Goal: Share content

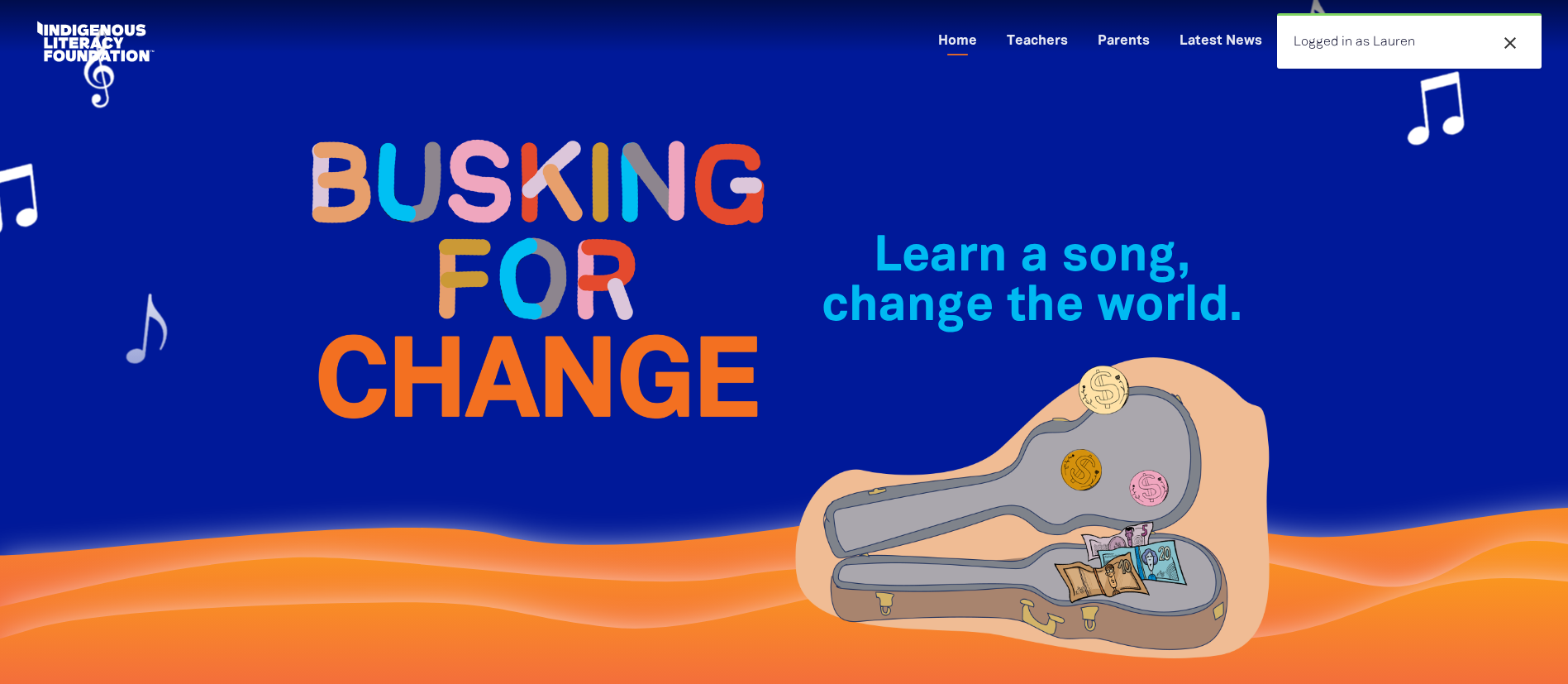
click at [1210, 192] on div "Learn a song, change the world.﻿" at bounding box center [1032, 345] width 496 height 491
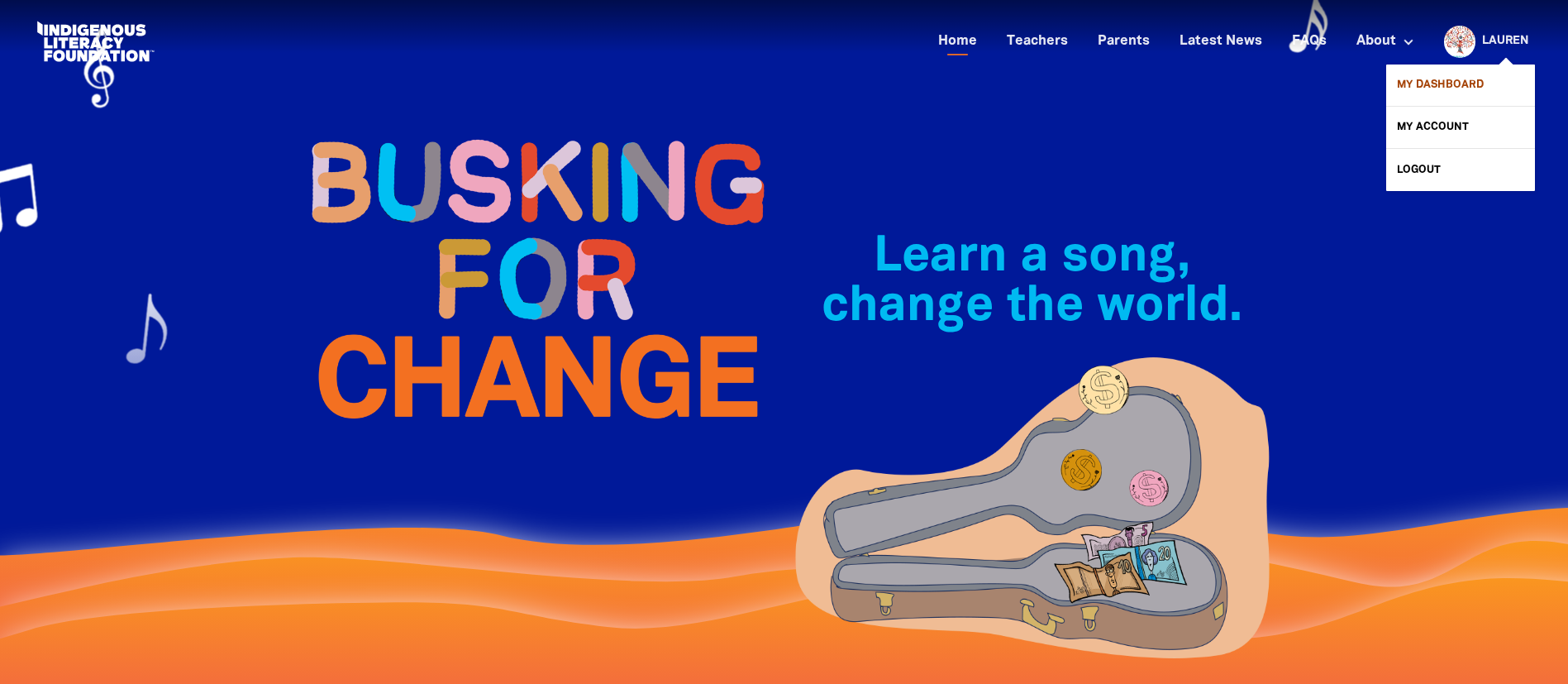
click at [1435, 77] on link "My Dashboard" at bounding box center [1460, 85] width 148 height 41
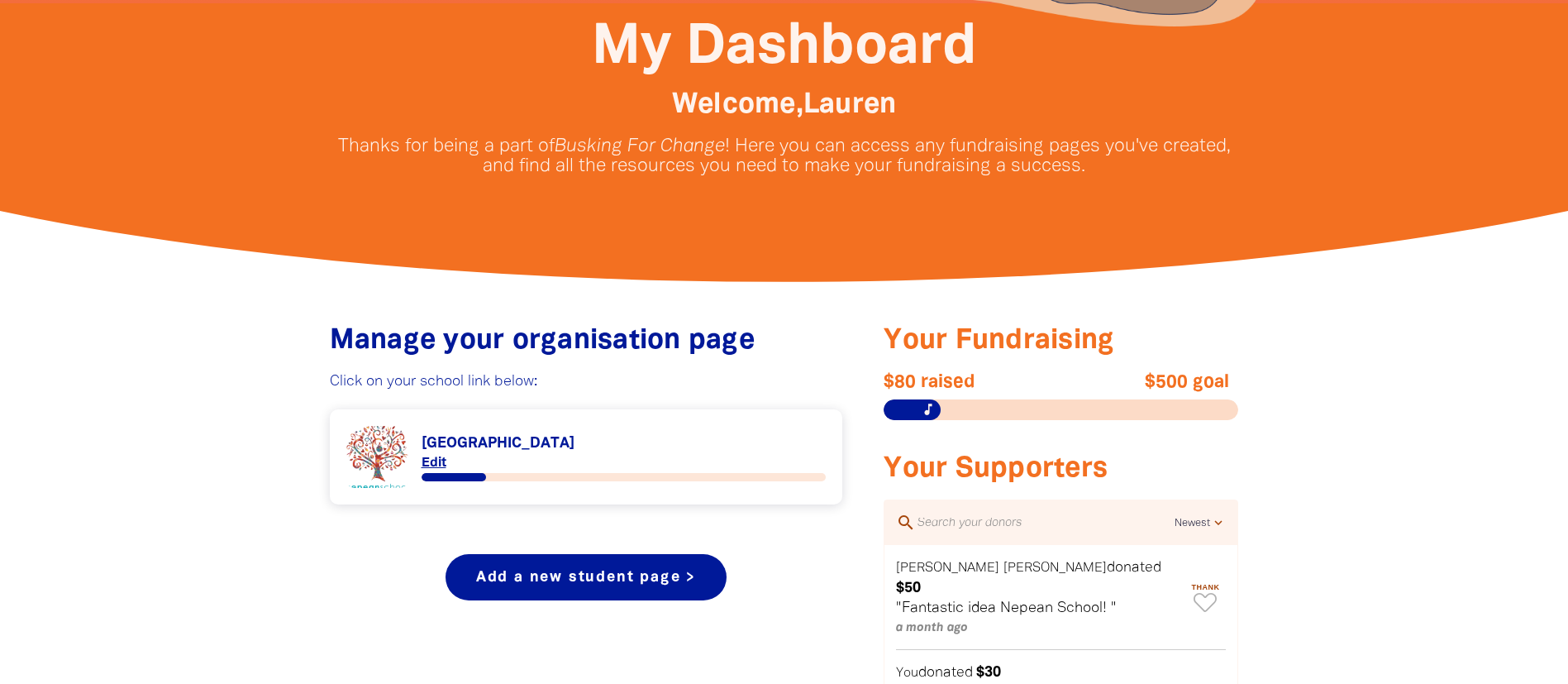
scroll to position [620, 0]
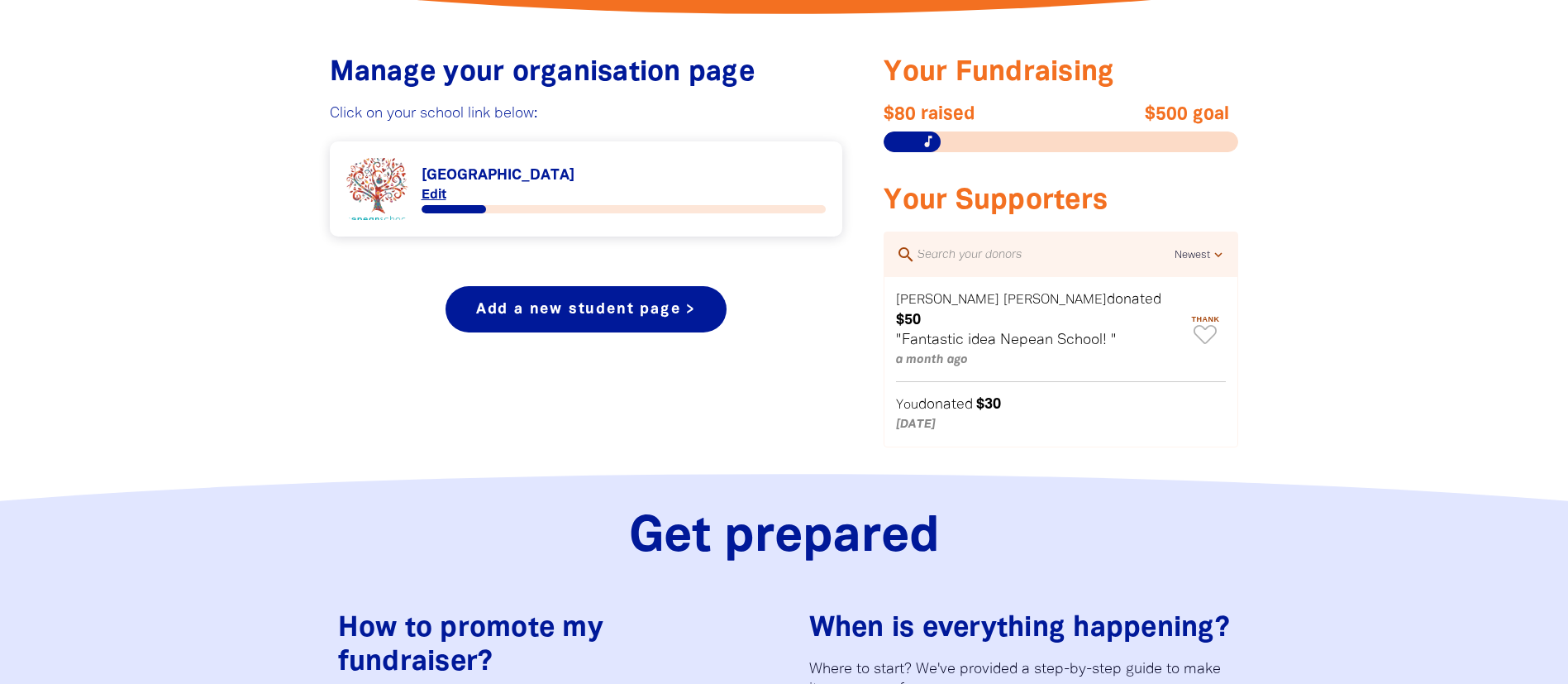
click at [491, 170] on link "Link to [GEOGRAPHIC_DATA]" at bounding box center [586, 189] width 480 height 62
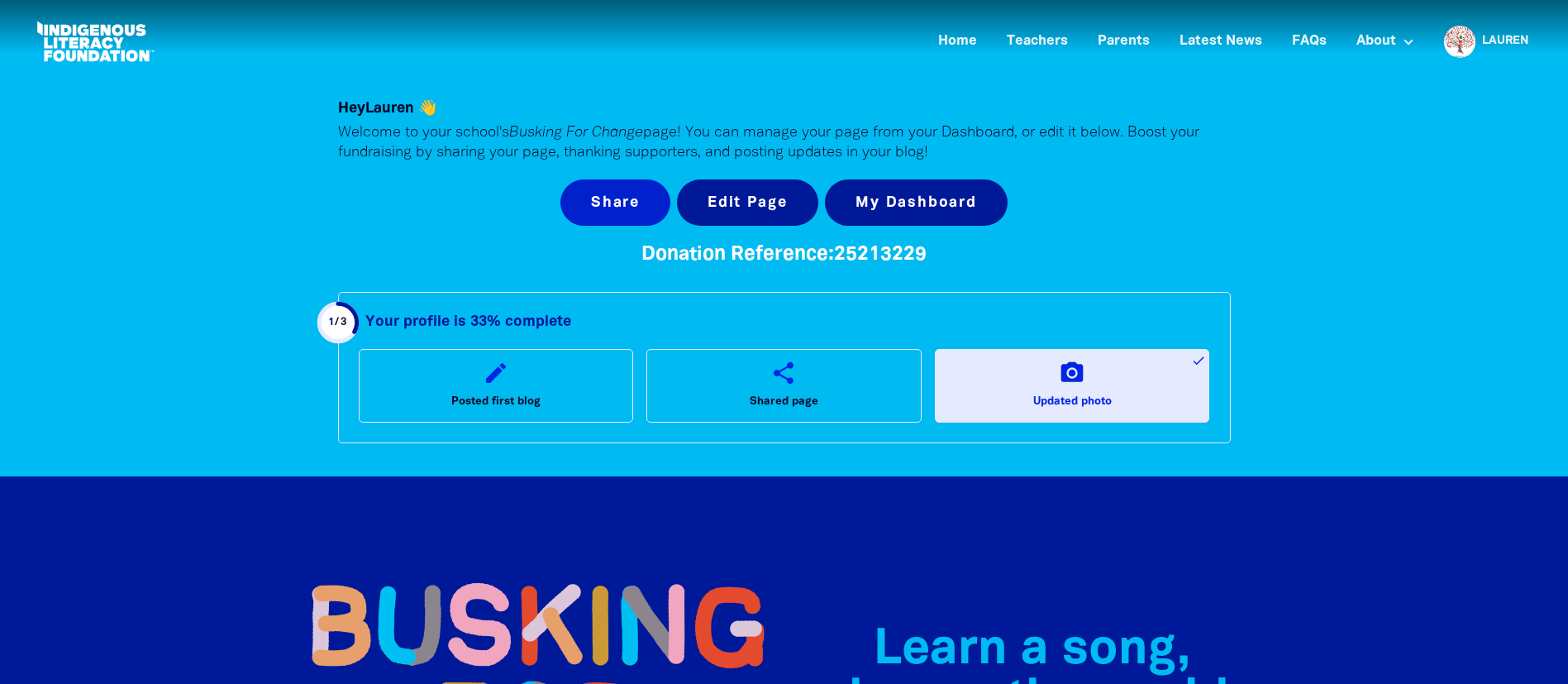
click at [624, 189] on button "Share" at bounding box center [615, 202] width 110 height 46
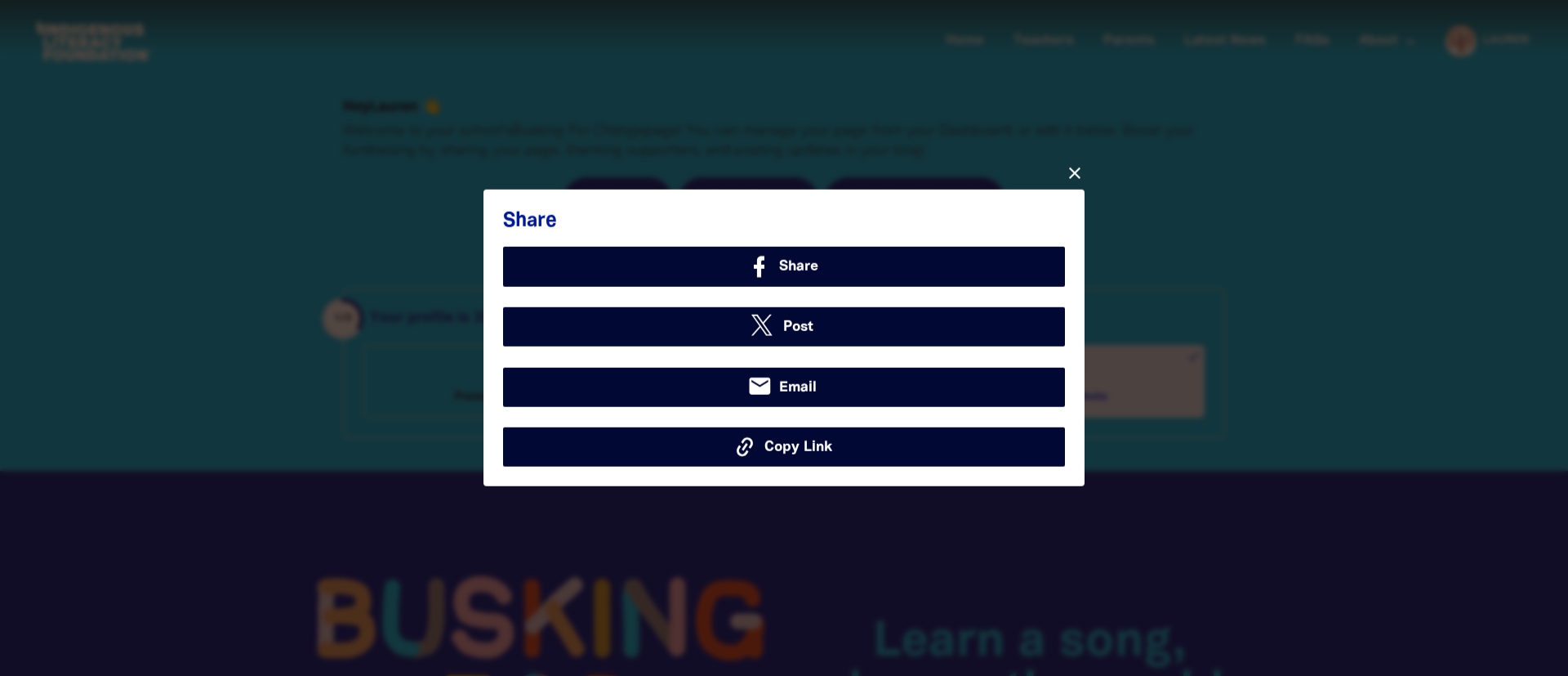
click at [817, 451] on span "Copy Link" at bounding box center [798, 447] width 68 height 22
click at [1072, 168] on icon "close" at bounding box center [1075, 173] width 20 height 20
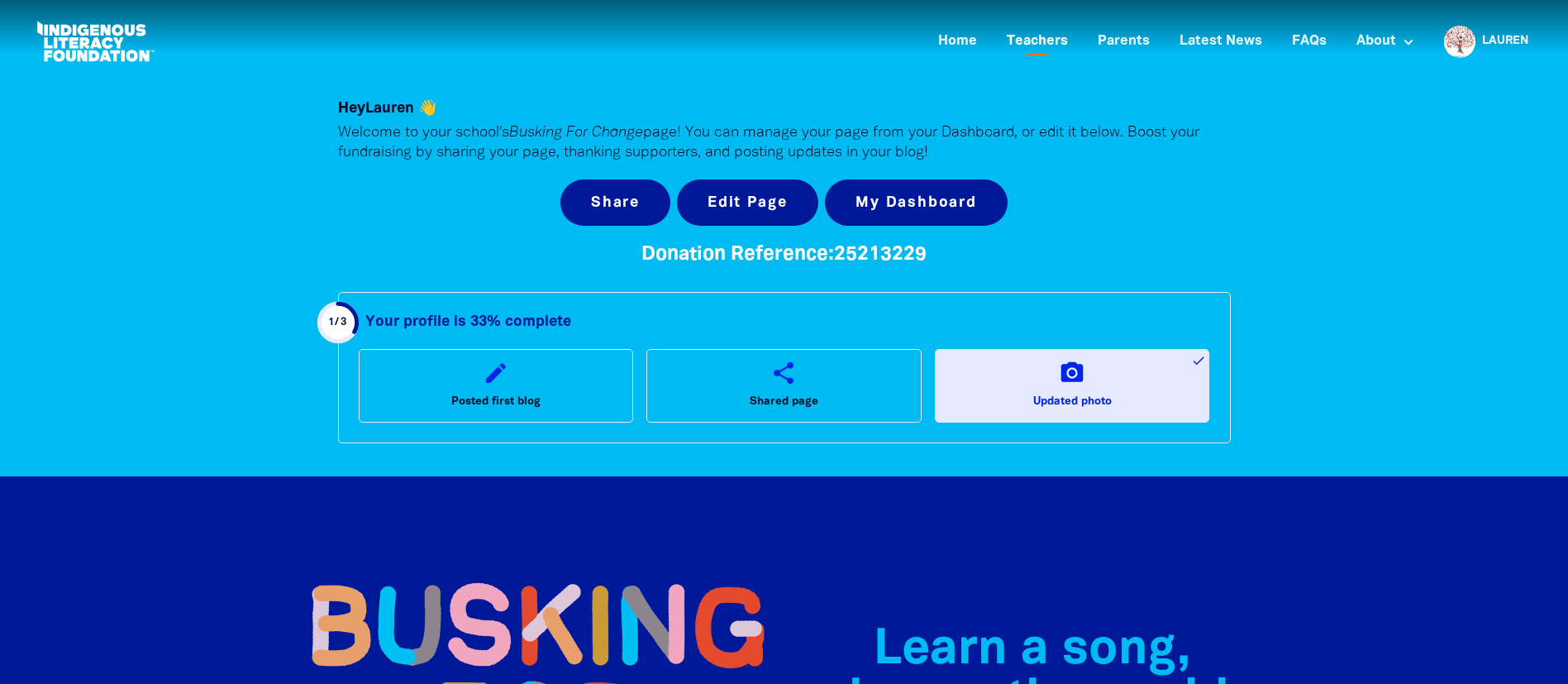
click at [1054, 45] on link "Teachers" at bounding box center [1037, 42] width 81 height 28
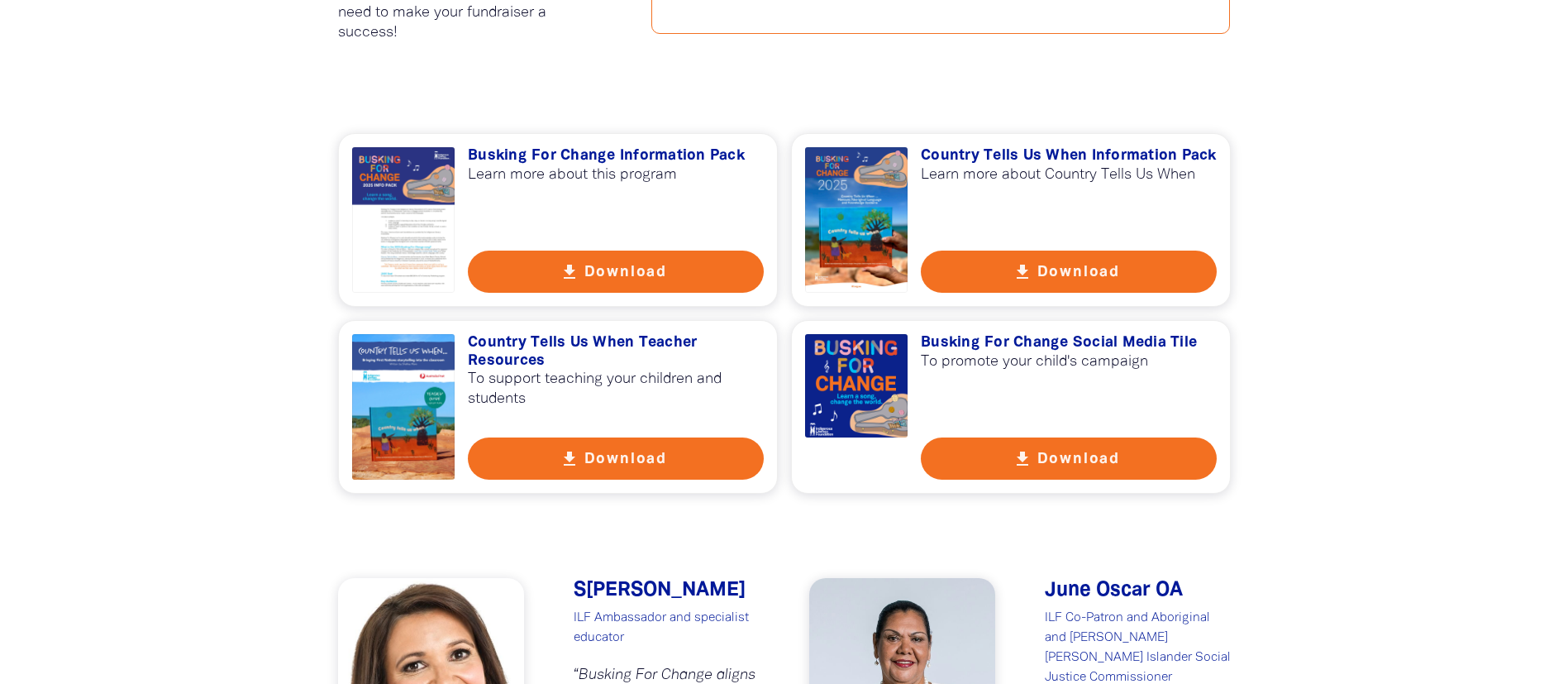
scroll to position [1240, 0]
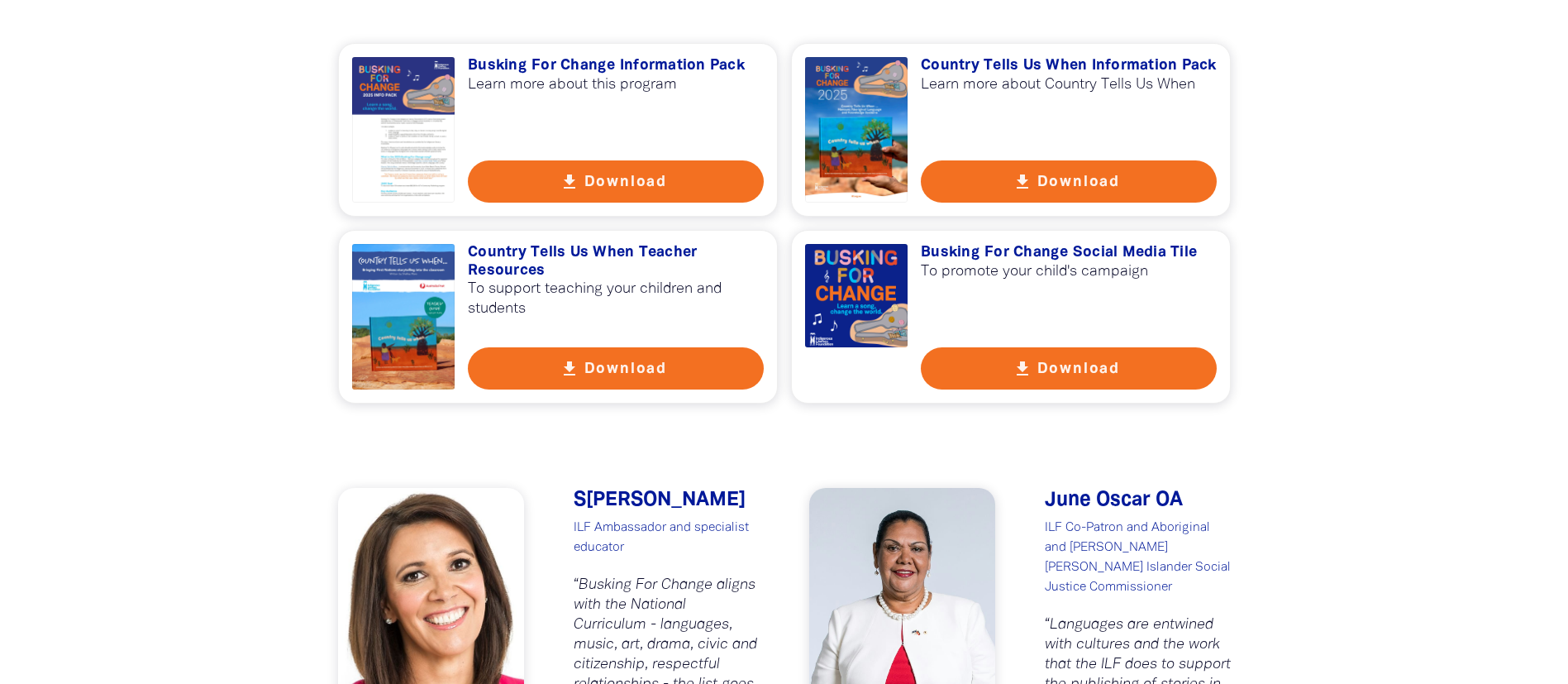
click at [631, 184] on button "get_app Download" at bounding box center [615, 181] width 296 height 42
